Goal: Information Seeking & Learning: Find specific fact

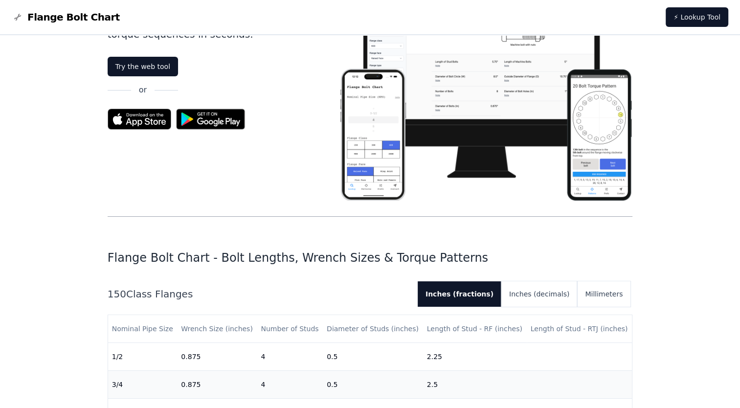
scroll to position [49, 0]
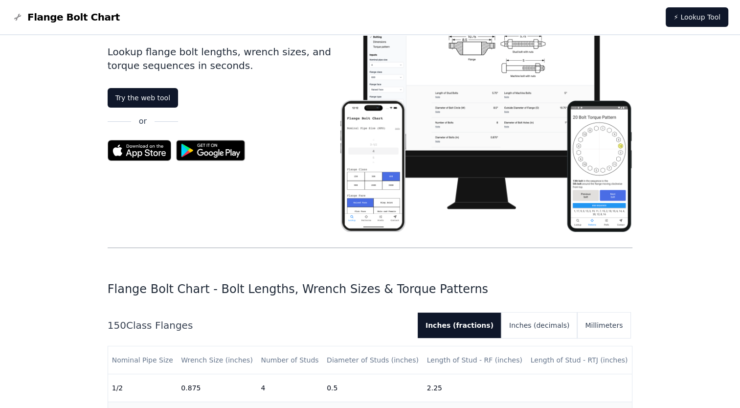
click at [16, 15] on img at bounding box center [18, 17] width 12 height 12
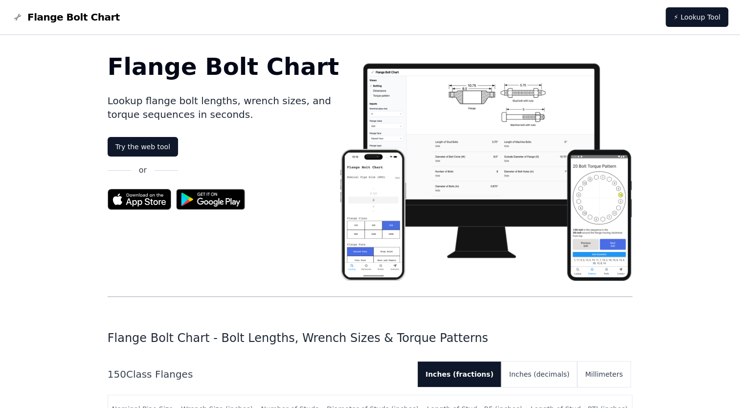
click at [23, 18] on img at bounding box center [18, 17] width 12 height 12
click at [42, 20] on span "Flange Bolt Chart" at bounding box center [73, 17] width 92 height 14
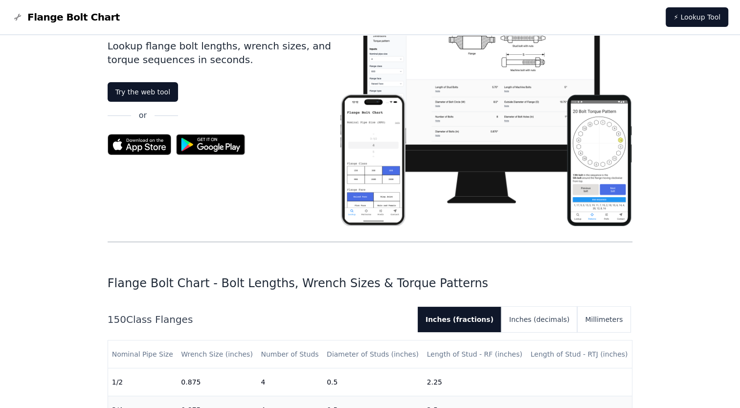
scroll to position [245, 0]
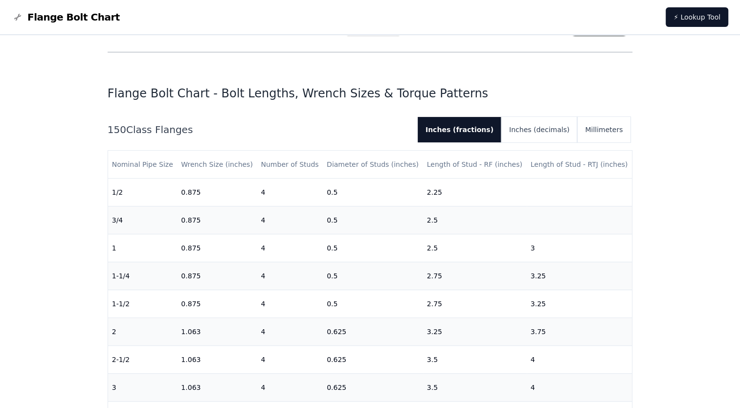
click at [410, 97] on h1 "Flange Bolt Chart - Bolt Lengths, Wrench Sizes & Torque Patterns" at bounding box center [370, 94] width 525 height 16
click at [196, 95] on h1 "Flange Bolt Chart - Bolt Lengths, Wrench Sizes & Torque Patterns" at bounding box center [370, 94] width 525 height 16
click at [19, 20] on img at bounding box center [18, 17] width 12 height 12
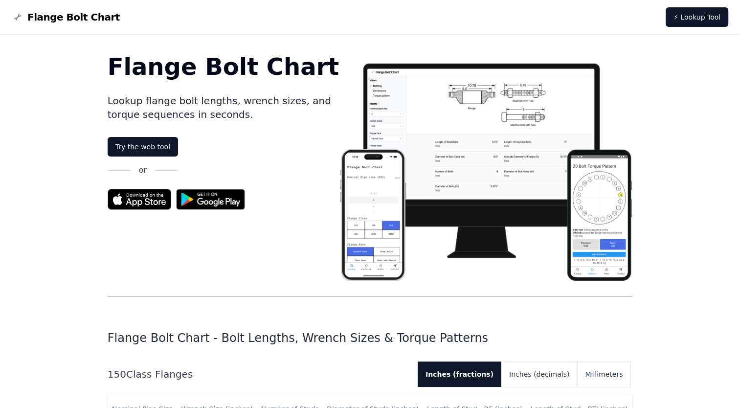
click at [69, 19] on span "Flange Bolt Chart" at bounding box center [73, 17] width 92 height 14
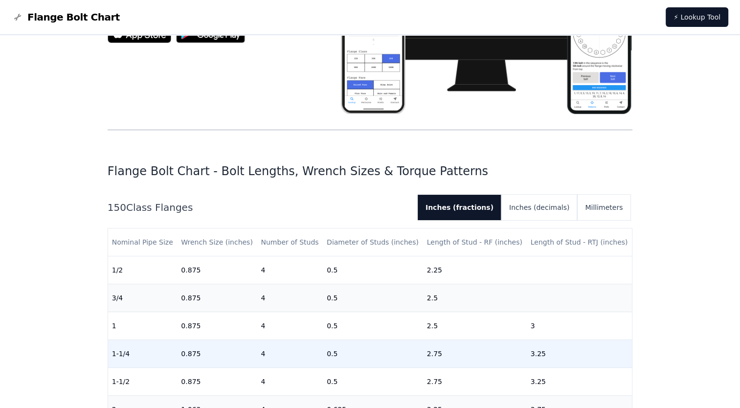
scroll to position [196, 0]
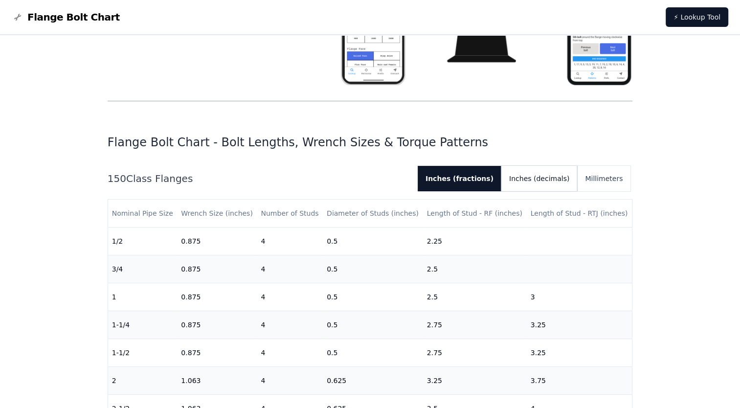
click at [565, 178] on button "Inches (decimals)" at bounding box center [539, 178] width 76 height 25
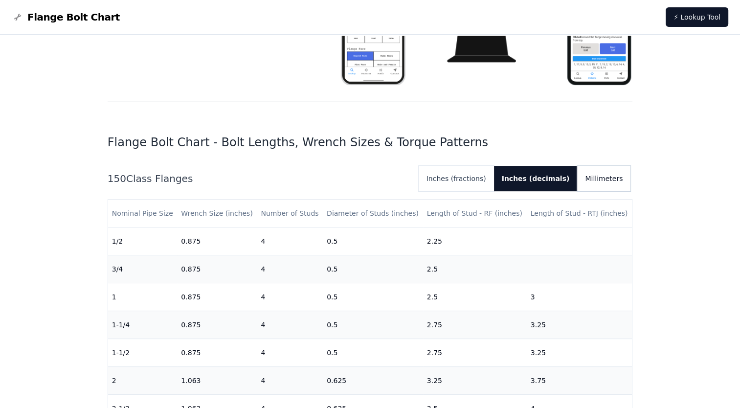
click at [605, 177] on button "Millimeters" at bounding box center [603, 178] width 53 height 25
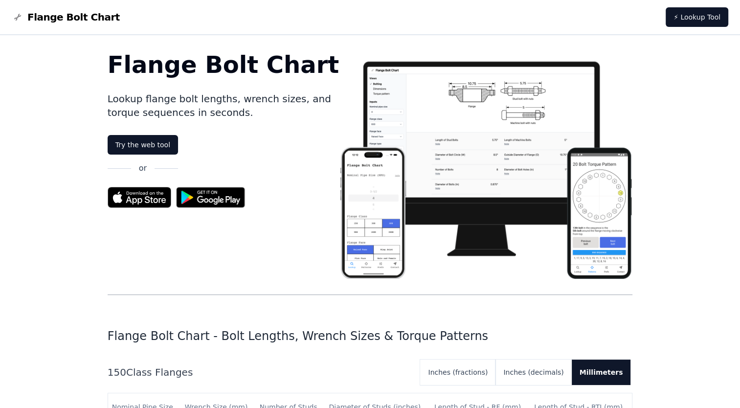
scroll to position [0, 0]
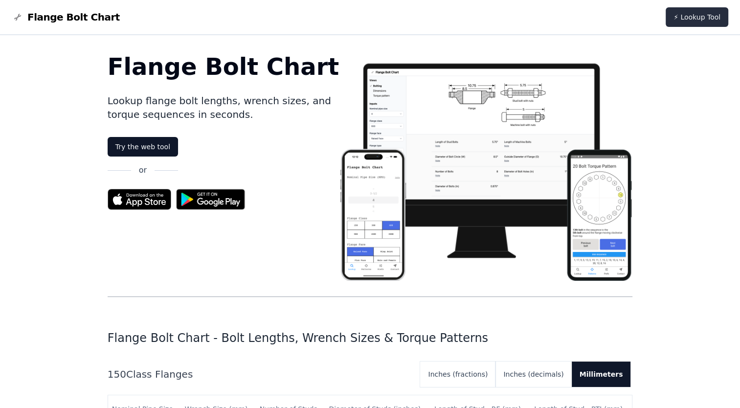
click at [714, 13] on link "⚡ Lookup Tool" at bounding box center [697, 17] width 63 height 20
